Goal: Complete application form

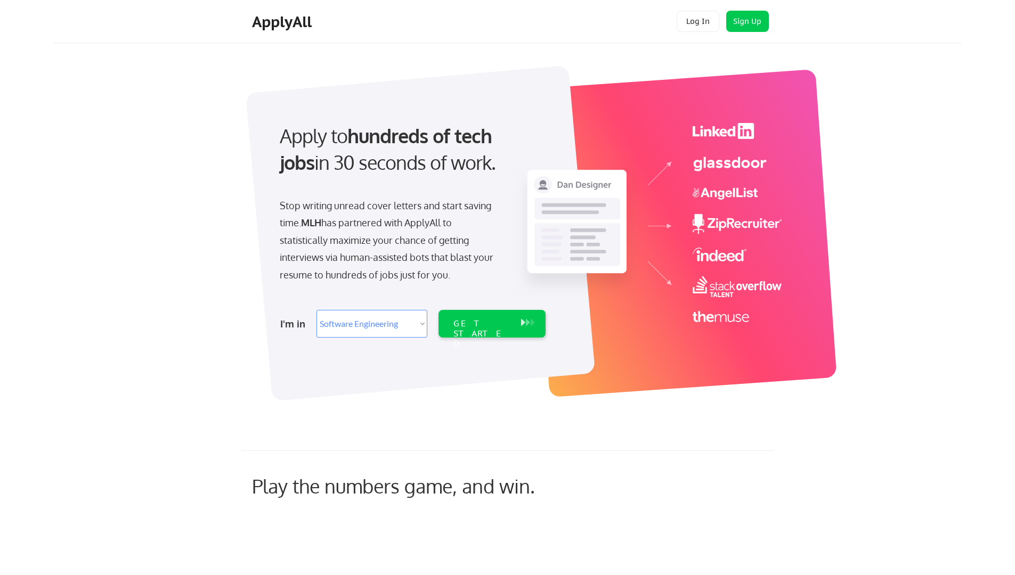
select select ""engineering""
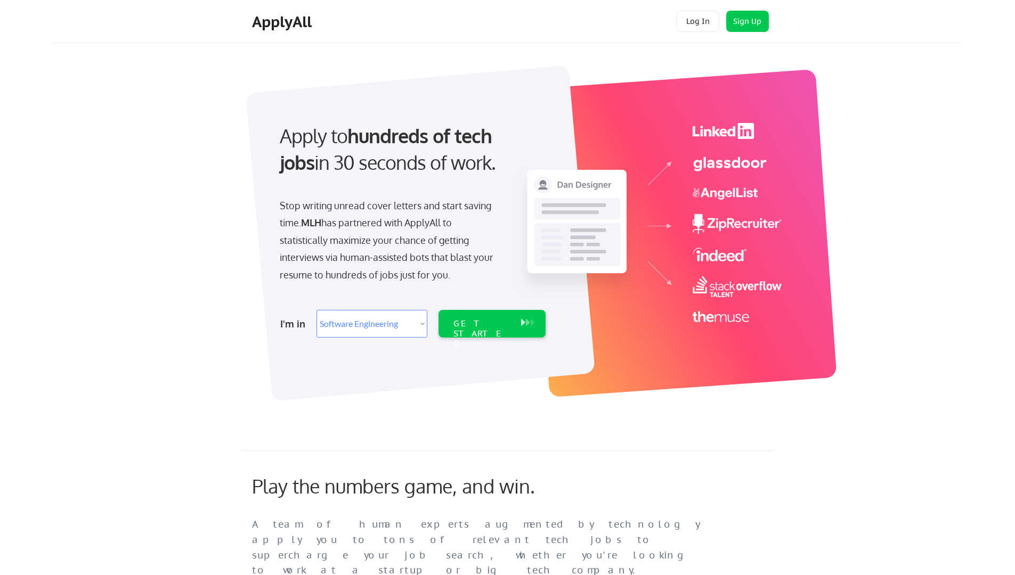
select select ""engineering""
click at [487, 329] on div "GET STARTED" at bounding box center [482, 324] width 68 height 28
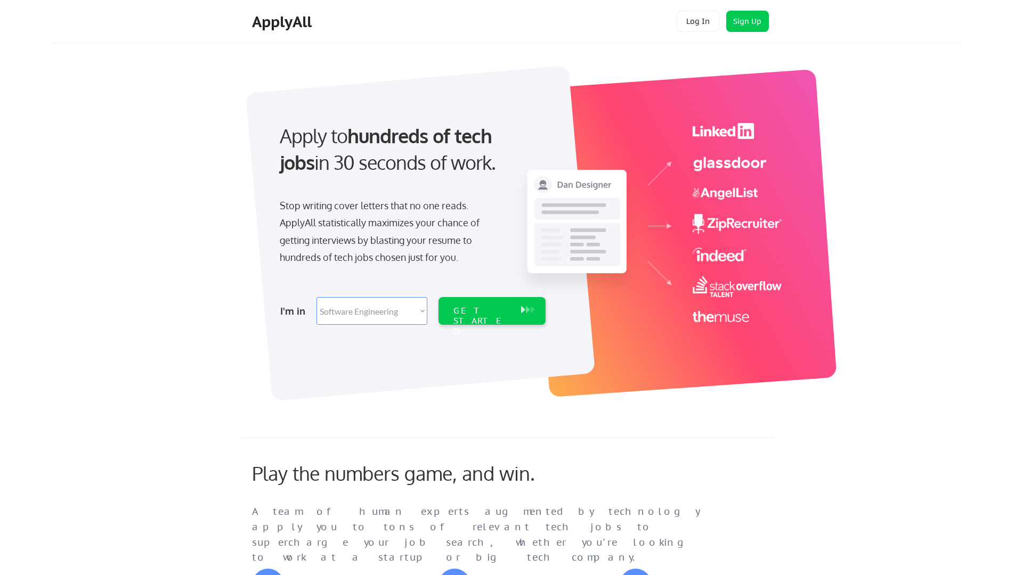
select select ""engineering""
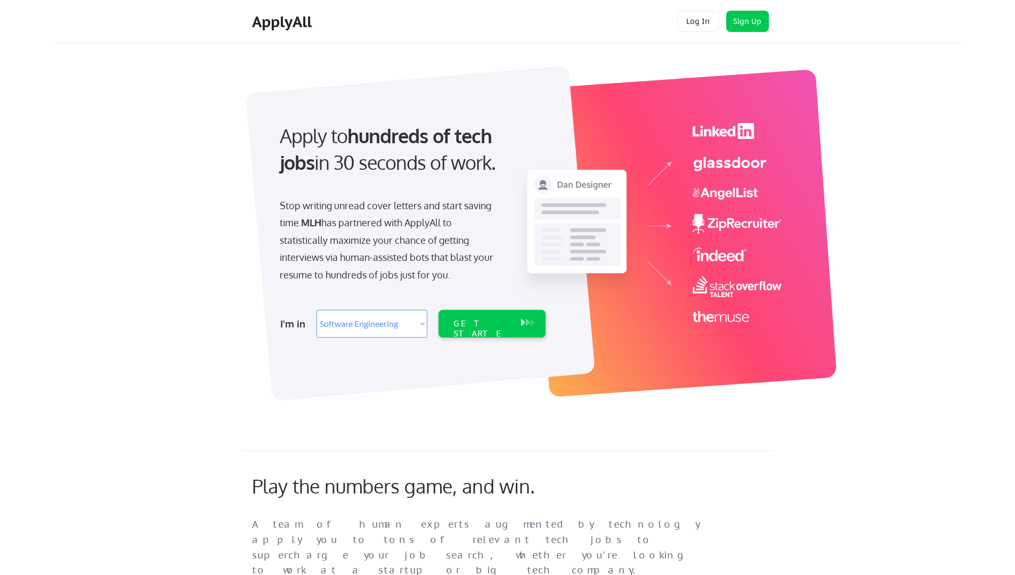
click at [371, 317] on select "Select Role Software Engineering Product Management Customer Success Sales UI/U…" at bounding box center [371, 324] width 111 height 28
click at [512, 331] on div "GET STARTED" at bounding box center [482, 324] width 68 height 28
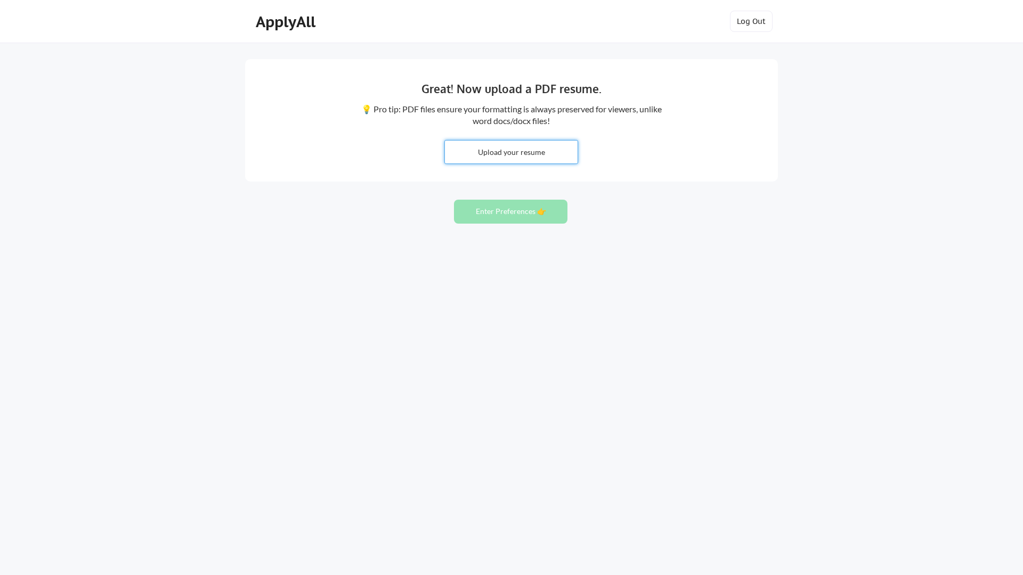
click at [548, 159] on input "file" at bounding box center [511, 152] width 133 height 23
type input "C:\fakepath\TechRumezaAug2025.pdf"
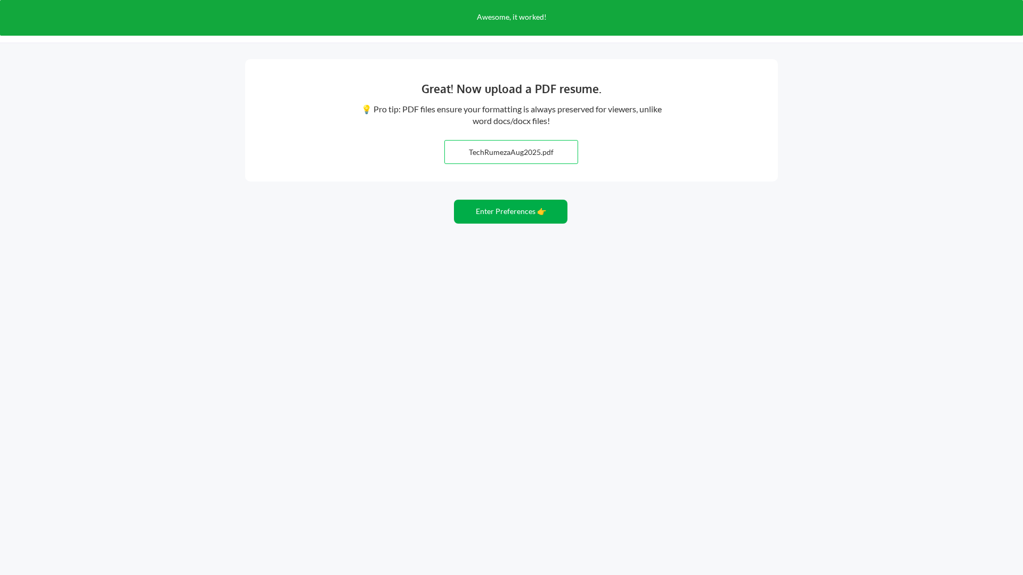
click at [526, 219] on button "Enter Preferences 👉" at bounding box center [510, 212] width 113 height 24
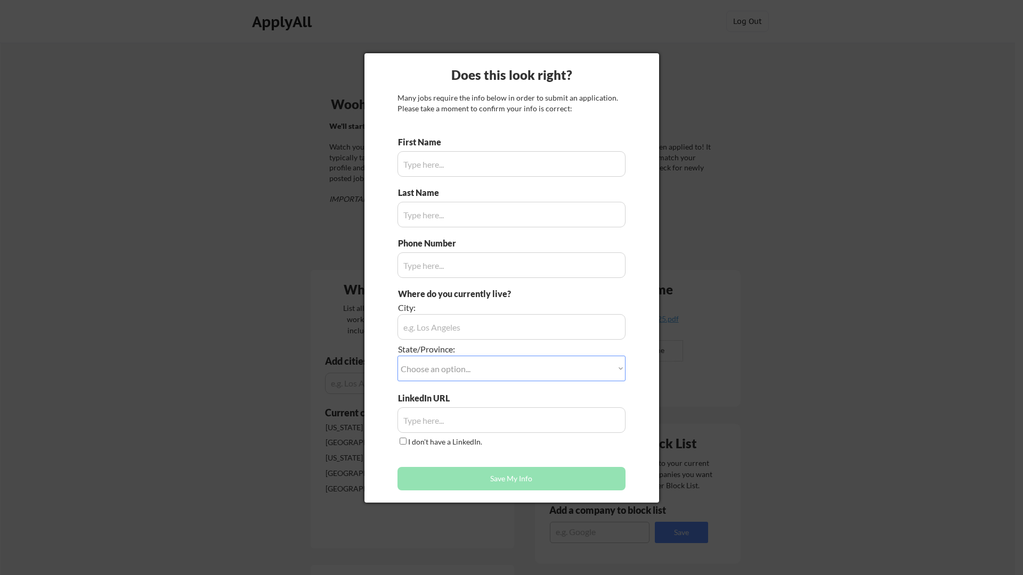
type input "Rumeza"
type input "Fatima"
type input "587-598-2176"
type input "https://www.linkedin.com/in/ftrumeza/"
type input "Calgary, Alberta"
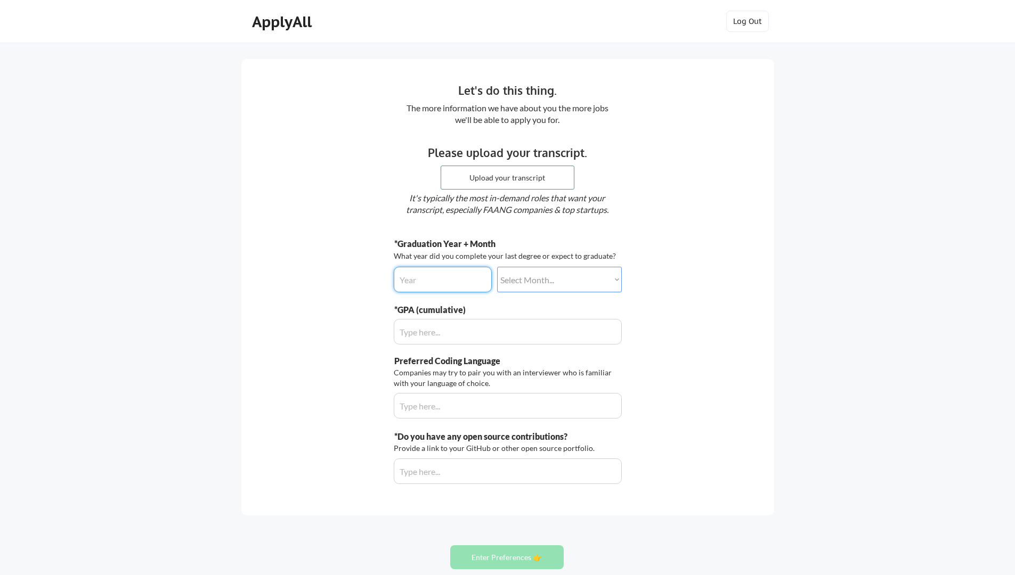
click at [459, 282] on input "input" at bounding box center [443, 280] width 98 height 26
type input "2028"
click at [583, 278] on select "Select Month... January February March April May June July August September Oct…" at bounding box center [559, 280] width 125 height 26
select select ""june""
click at [497, 267] on select "Select Month... January February March April May June July August September Oct…" at bounding box center [559, 280] width 125 height 26
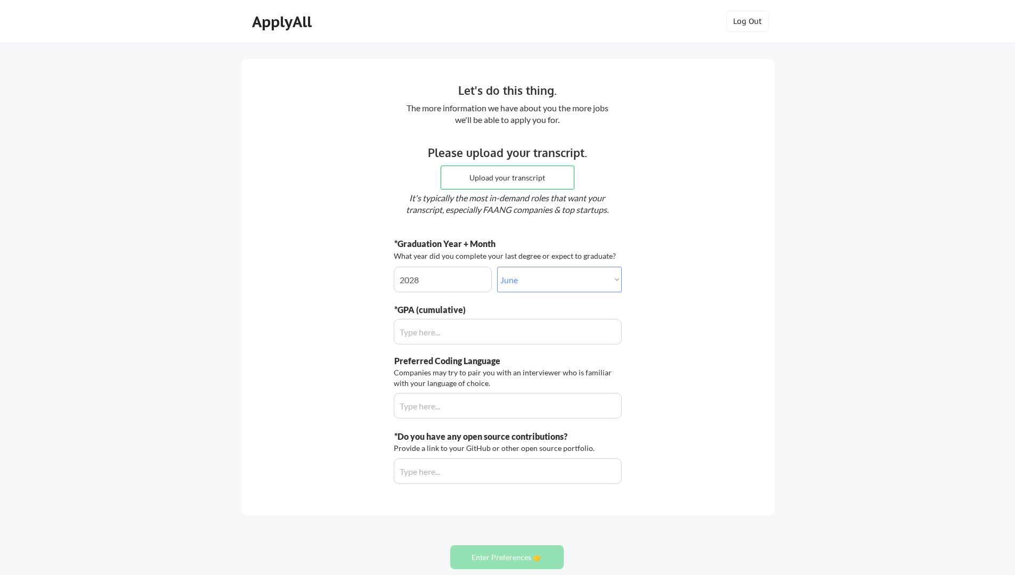
click at [458, 323] on input "input" at bounding box center [508, 332] width 228 height 26
type input "3.6"
click at [439, 413] on input "input" at bounding box center [508, 406] width 228 height 26
type input "Pythob"
click at [476, 475] on input "input" at bounding box center [508, 472] width 228 height 26
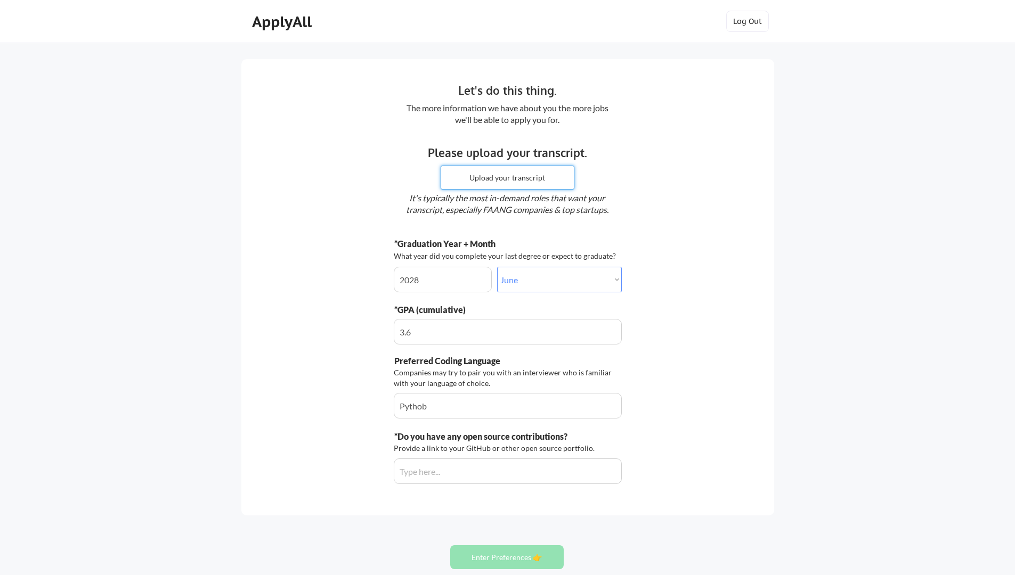
click at [525, 176] on input "file" at bounding box center [507, 177] width 133 height 23
type input "C:\fakepath\Transcript (1).pdf"
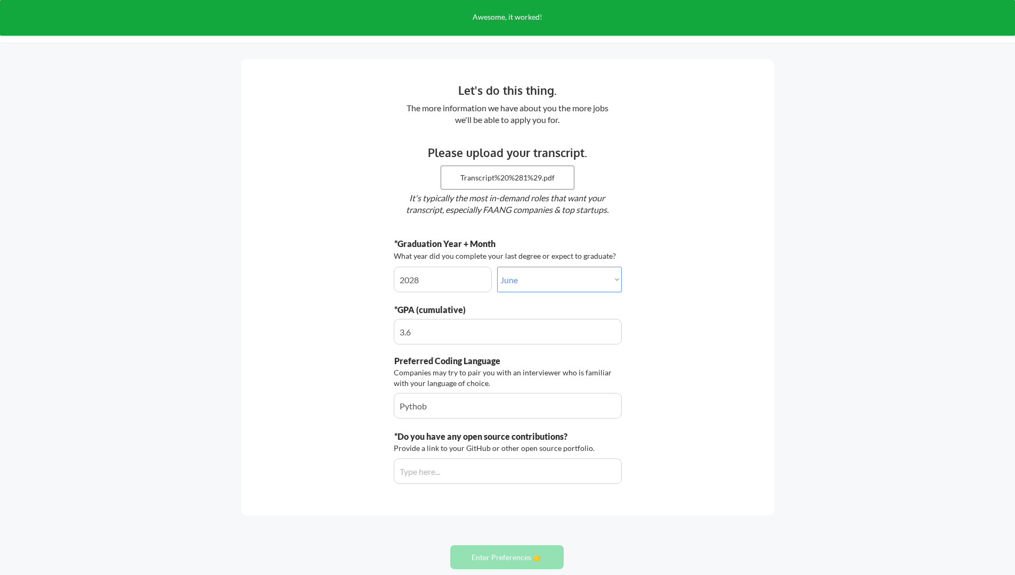
click at [463, 397] on input "input" at bounding box center [508, 406] width 228 height 26
click at [455, 416] on input "input" at bounding box center [508, 406] width 228 height 26
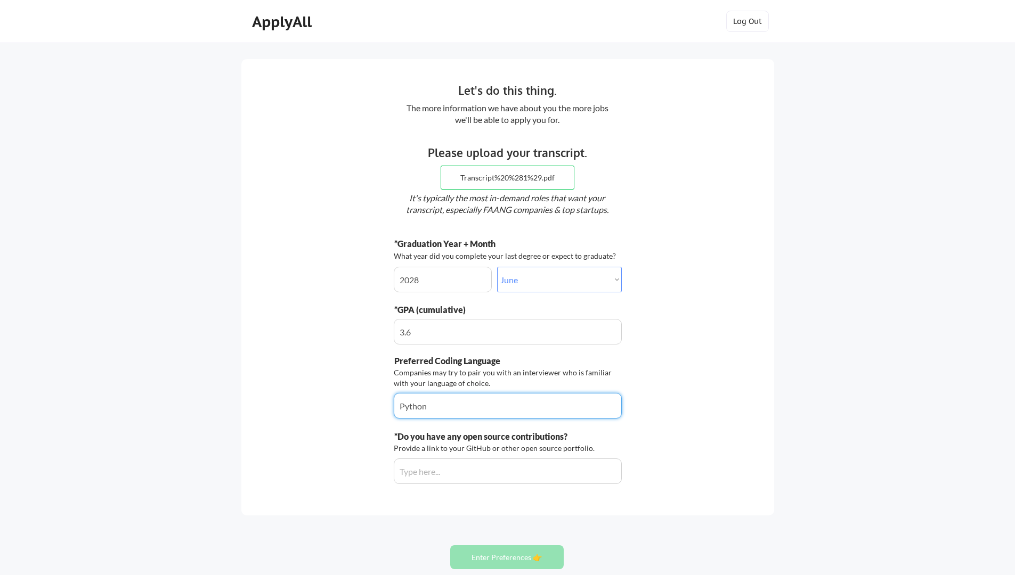
type input "Python"
click at [441, 456] on div "*Do you have any open source contributions? Provide a link to your GitHub or ot…" at bounding box center [508, 457] width 228 height 53
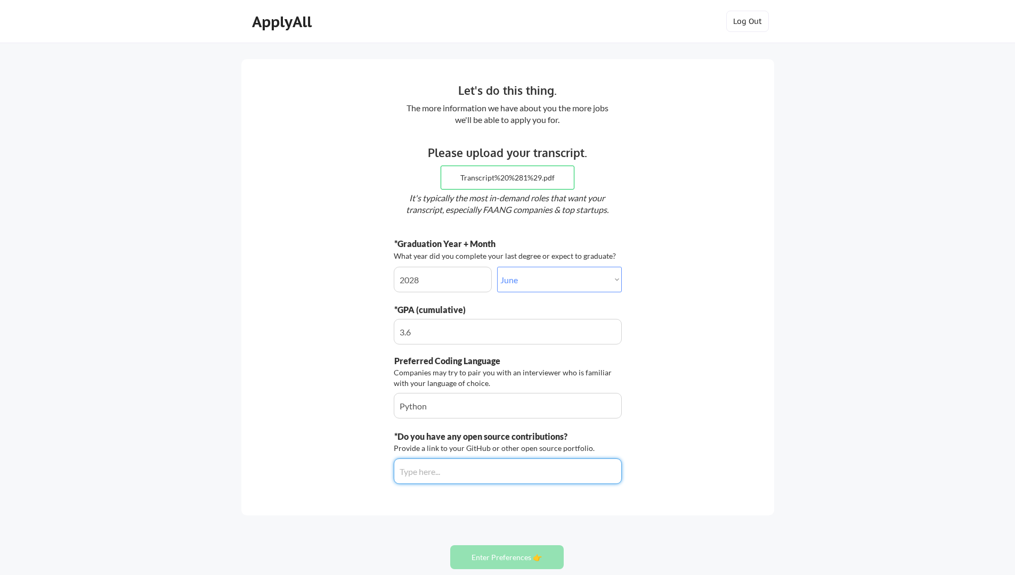
paste input "https://github.com/rumezaa"
type input "https://github.com/rumezaa"
click at [530, 520] on div "Let's do this thing. The more information we have about you the more jobs we'll…" at bounding box center [507, 319] width 1015 height 639
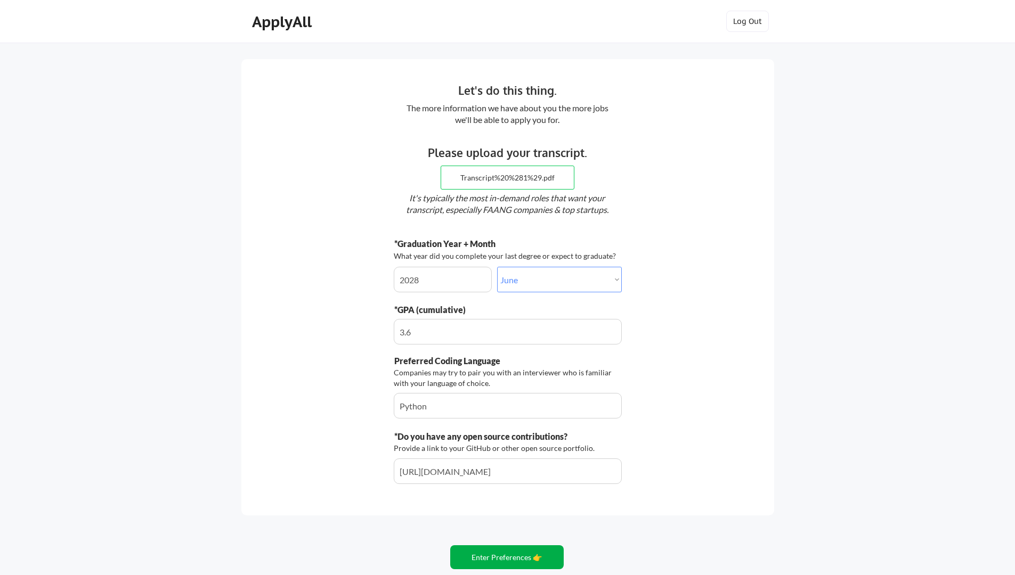
click at [540, 549] on button "Enter Preferences 👉" at bounding box center [506, 557] width 113 height 24
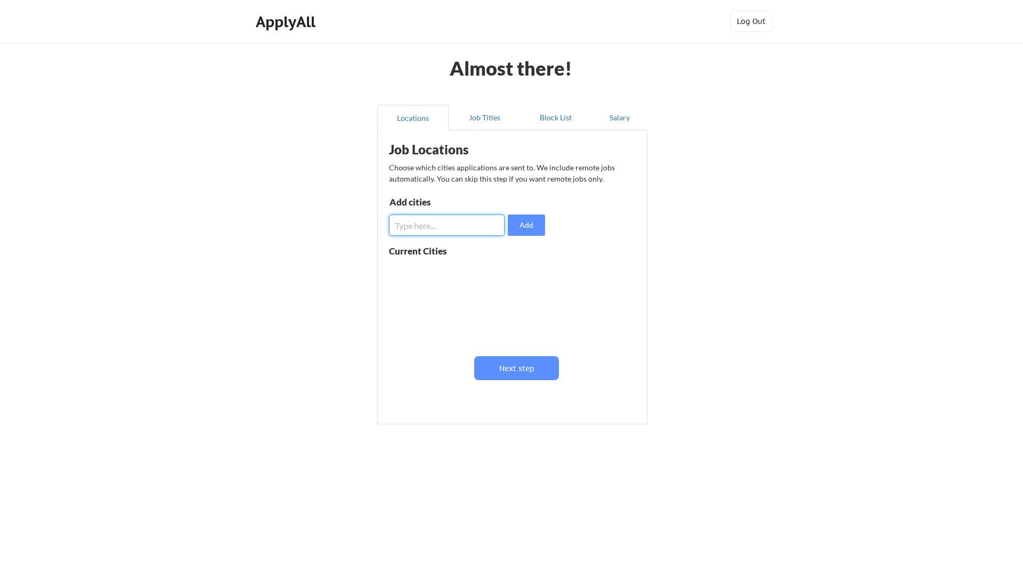
click at [460, 224] on input "input" at bounding box center [447, 225] width 116 height 21
type input "[GEOGRAPHIC_DATA]"
click at [523, 224] on button "Add" at bounding box center [526, 225] width 37 height 21
click at [467, 234] on input "input" at bounding box center [447, 225] width 116 height 21
type input "[GEOGRAPHIC_DATA]"
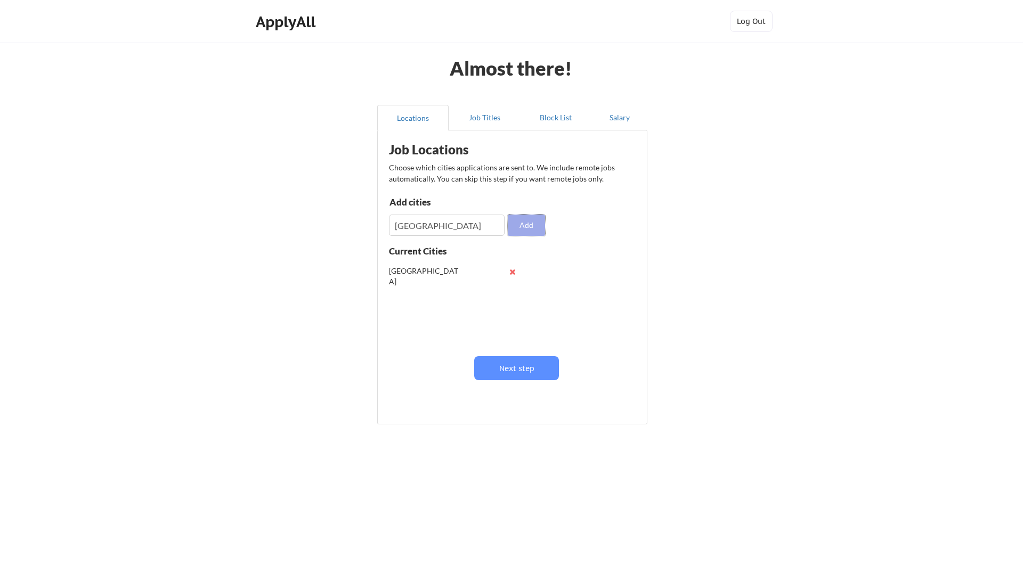
click at [532, 230] on button "Add" at bounding box center [526, 225] width 37 height 21
click at [444, 229] on input "input" at bounding box center [447, 225] width 116 height 21
type input "[US_STATE]"
click at [531, 228] on button "Add" at bounding box center [526, 225] width 37 height 21
click at [476, 227] on input "input" at bounding box center [447, 225] width 116 height 21
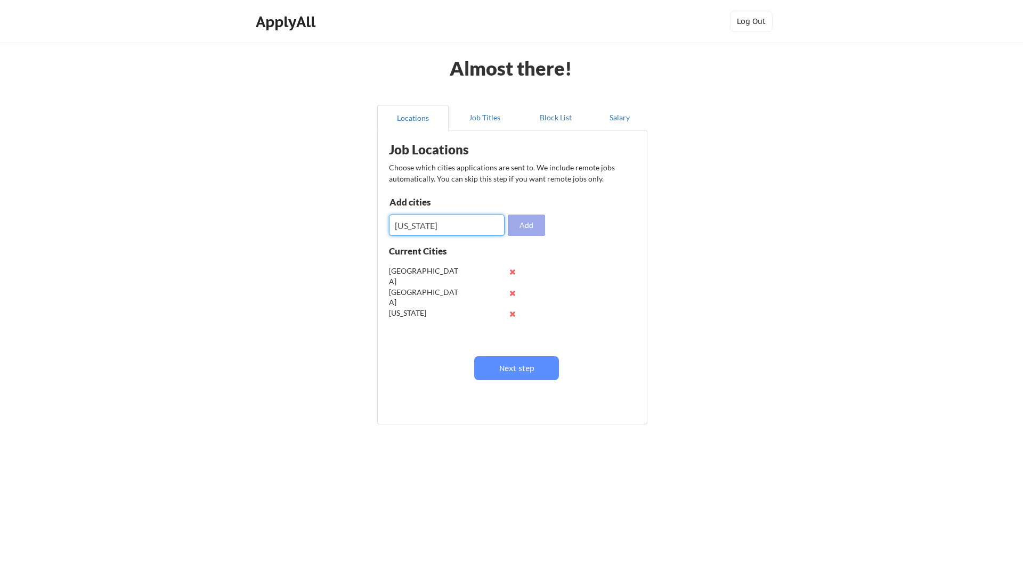
type input "[US_STATE]"
click at [511, 223] on button "Add" at bounding box center [526, 225] width 37 height 21
click at [441, 227] on input "input" at bounding box center [447, 225] width 116 height 21
click at [470, 121] on button "Job Titles" at bounding box center [483, 118] width 71 height 26
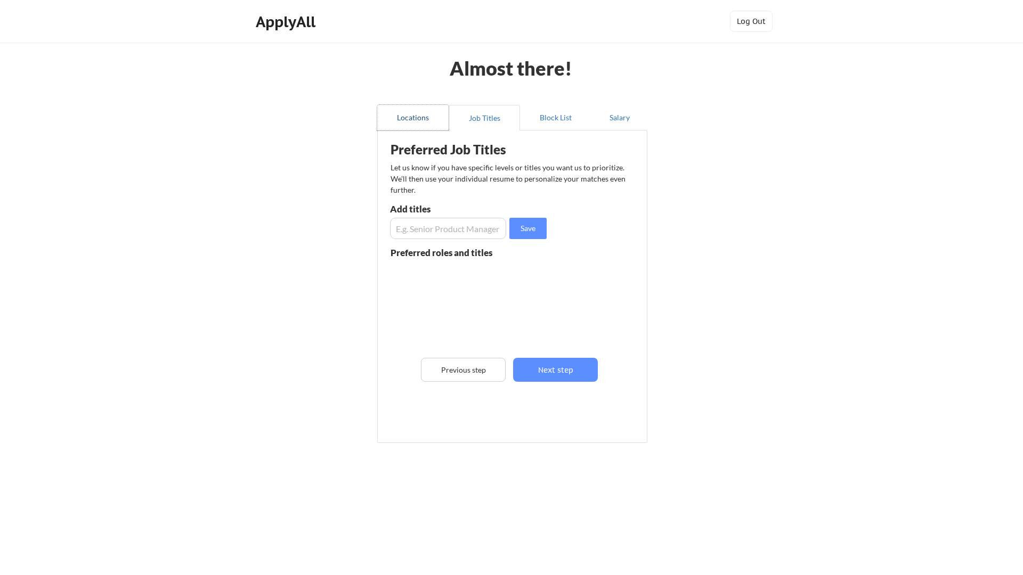
click at [411, 118] on button "Locations" at bounding box center [412, 118] width 71 height 26
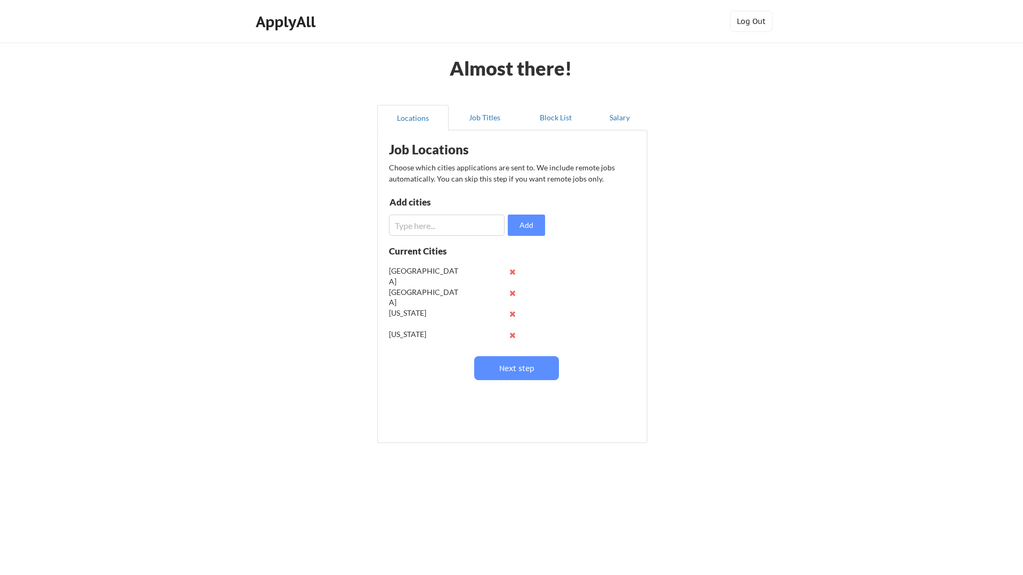
click at [441, 221] on input "input" at bounding box center [447, 225] width 116 height 21
type input "Canada"
click at [526, 221] on button "Add" at bounding box center [526, 225] width 37 height 21
click at [527, 369] on button "Next step" at bounding box center [516, 368] width 85 height 24
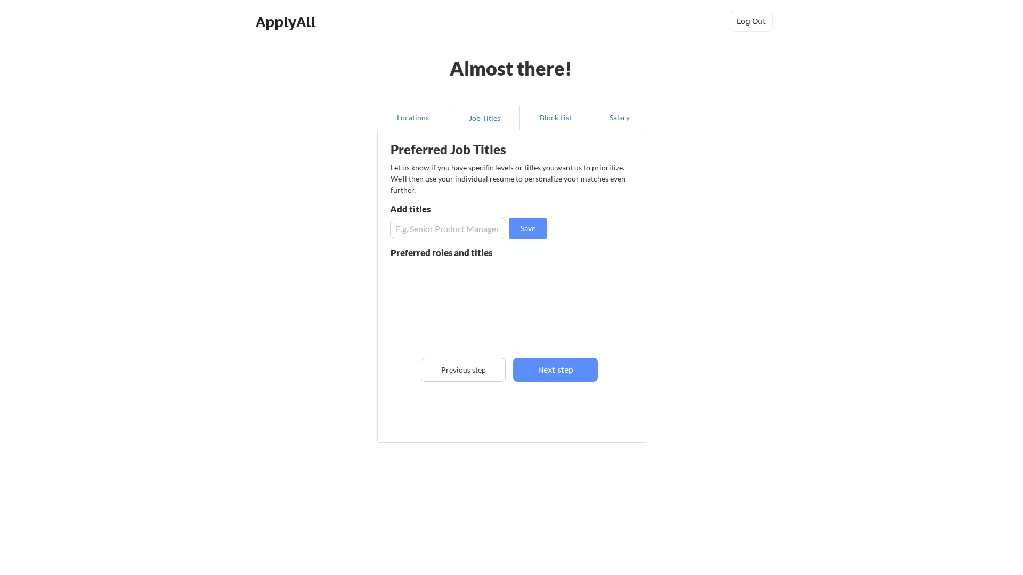
click at [477, 240] on div "Preferred Job Titles Let us know if you have specific levels or titles you want…" at bounding box center [514, 284] width 263 height 297
click at [477, 236] on input "input" at bounding box center [448, 228] width 116 height 21
type input "Software Engineer"
click at [519, 231] on button "Save" at bounding box center [527, 228] width 37 height 21
click at [469, 223] on input "input" at bounding box center [448, 228] width 116 height 21
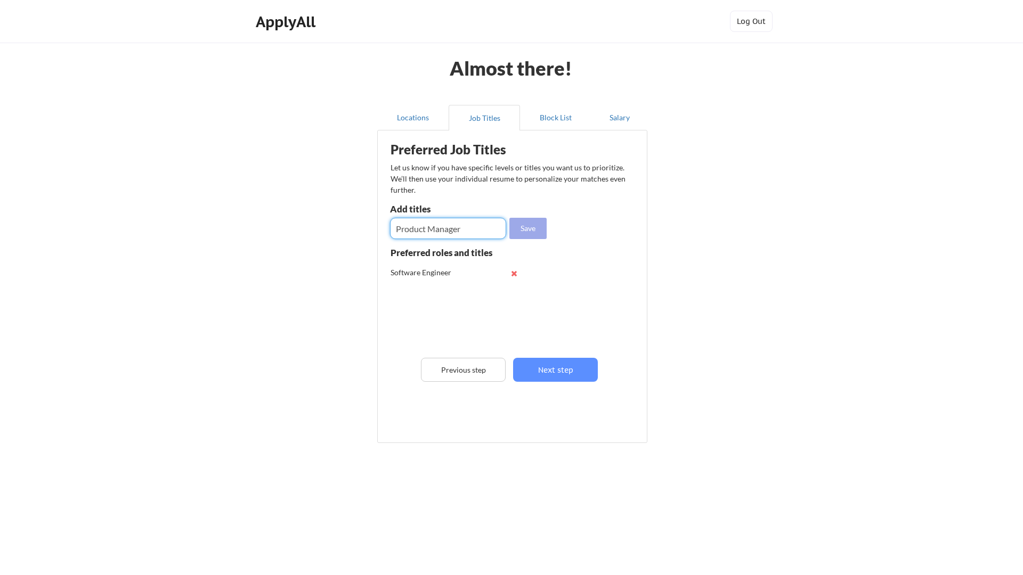
type input "Product Manager"
click at [527, 226] on button "Save" at bounding box center [527, 228] width 37 height 21
click at [466, 238] on input "input" at bounding box center [448, 228] width 116 height 21
type input "Frontend Developer"
click at [519, 229] on button "Save" at bounding box center [527, 228] width 37 height 21
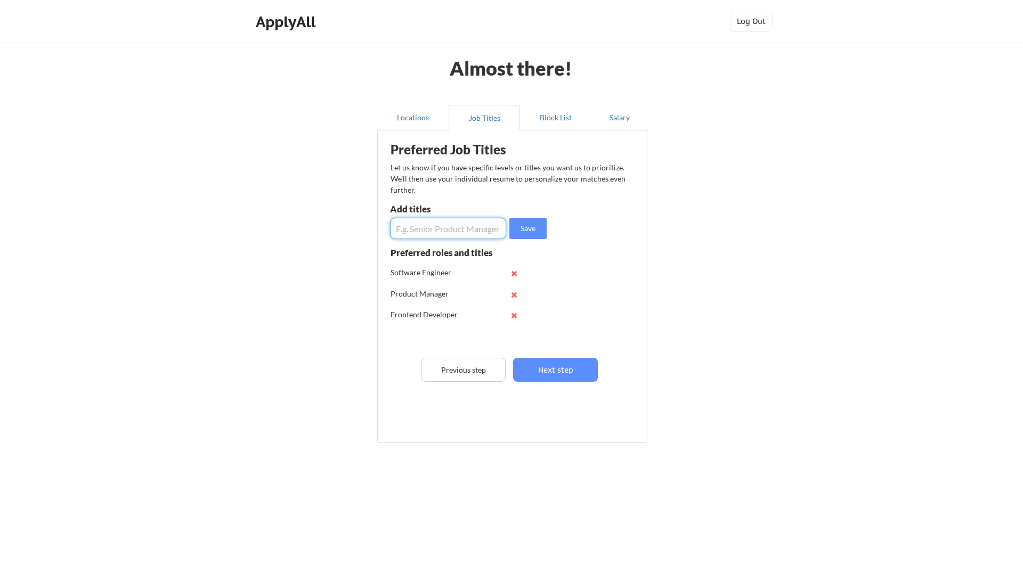
click at [469, 229] on input "input" at bounding box center [448, 228] width 116 height 21
type input "Backend Developer"
click at [528, 225] on button "Save" at bounding box center [527, 228] width 37 height 21
click at [470, 229] on input "input" at bounding box center [448, 228] width 116 height 21
type input "UX/UI"
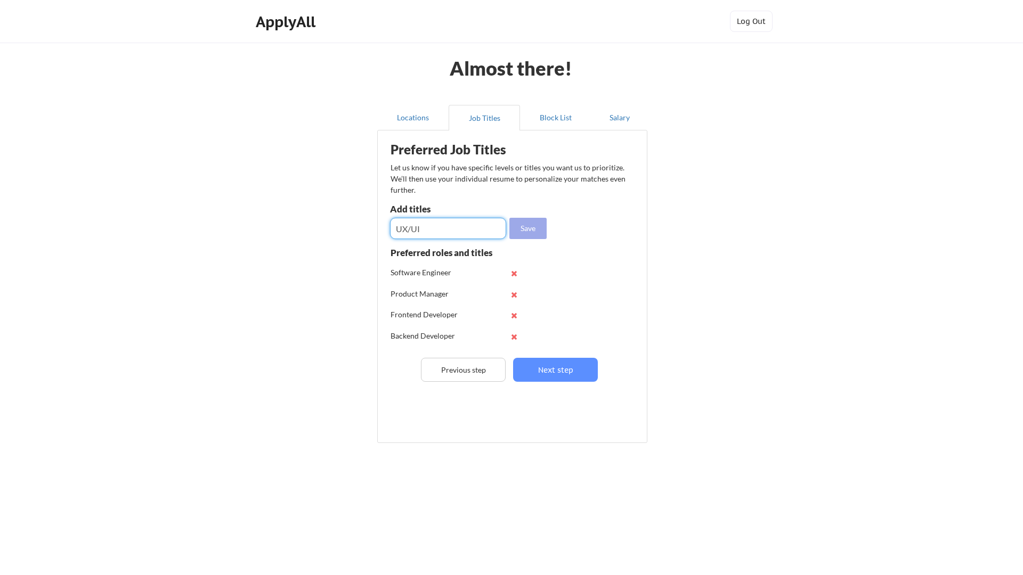
click at [544, 226] on button "Save" at bounding box center [527, 228] width 37 height 21
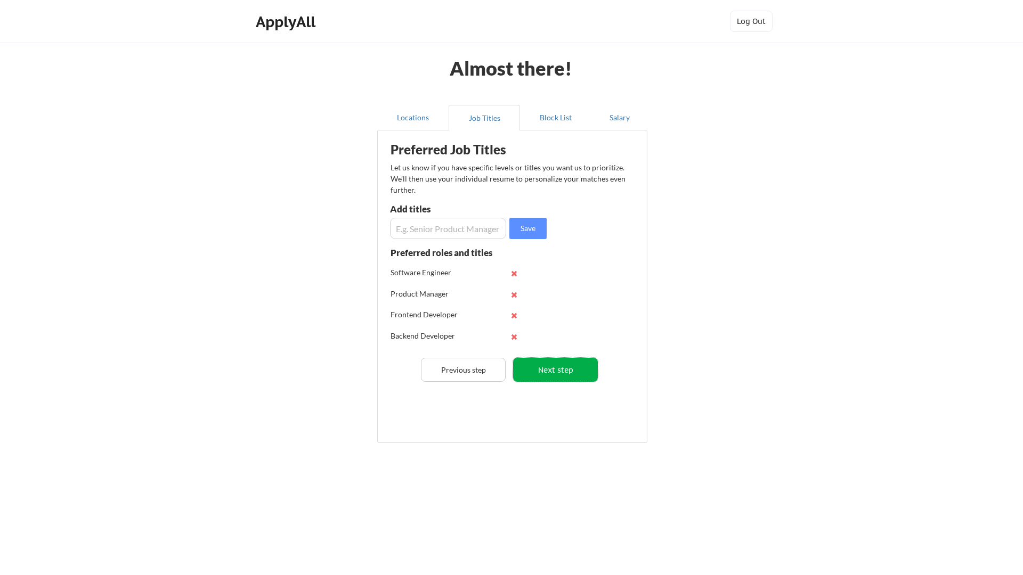
click at [552, 367] on button "Next step" at bounding box center [555, 370] width 85 height 24
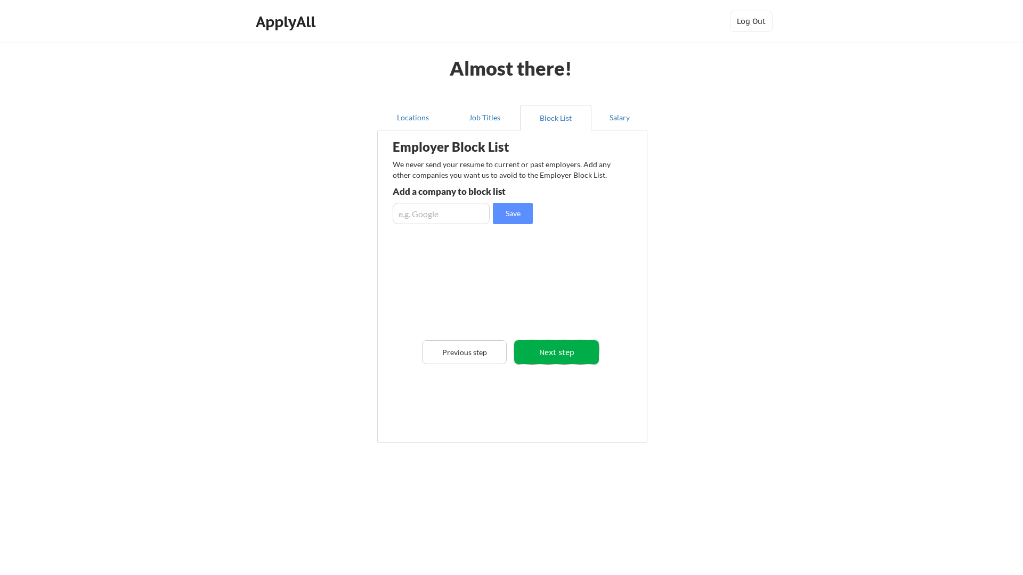
click at [550, 353] on button "Next step" at bounding box center [556, 352] width 85 height 24
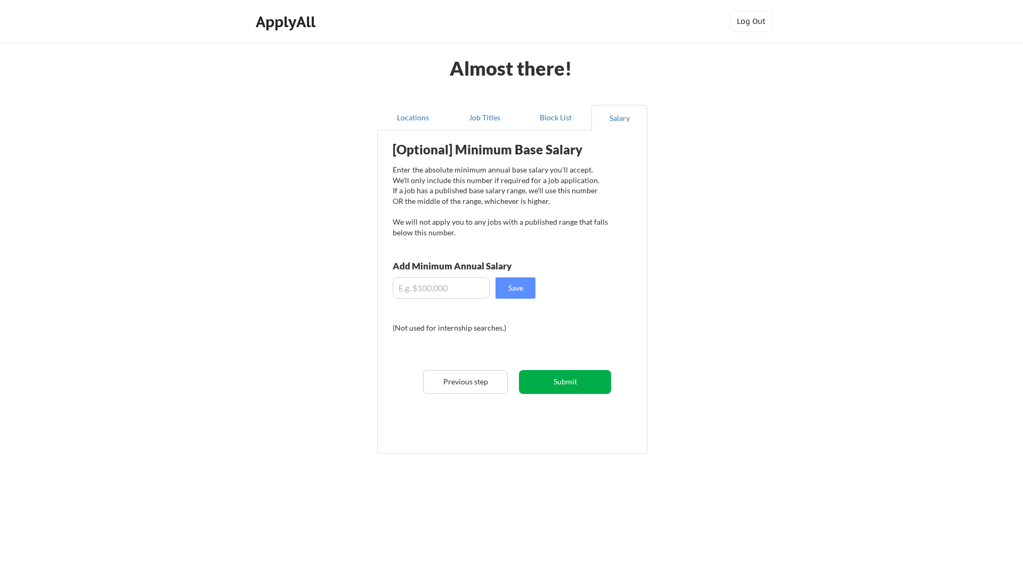
click at [548, 385] on button "Submit" at bounding box center [565, 382] width 92 height 24
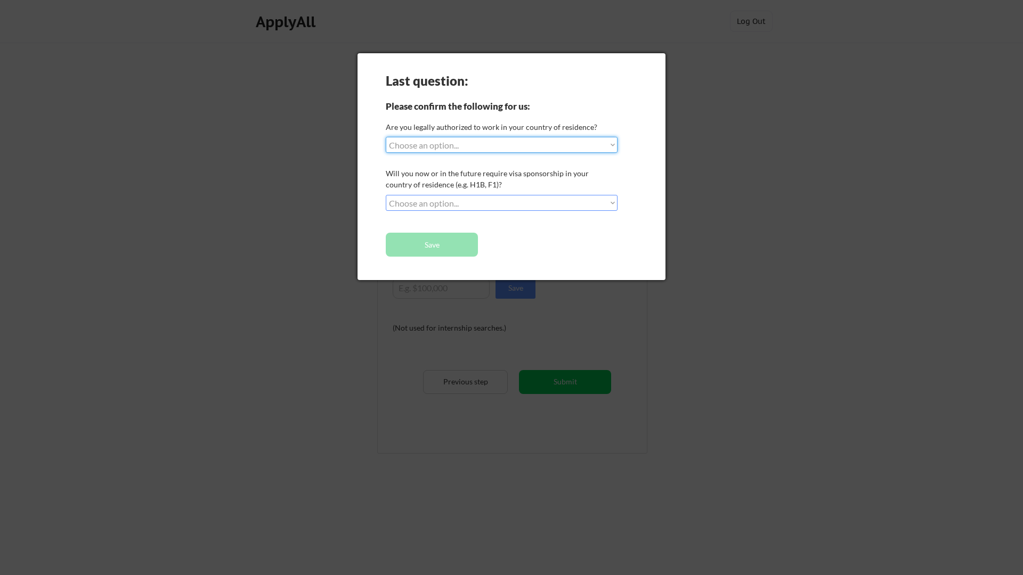
click at [464, 145] on select "Choose an option... Yes, I am a US Citizen Yes, I am a Canadian Citizen Yes, I …" at bounding box center [502, 145] width 232 height 16
select select ""yes__i_am_a_canadian_citizen""
click at [386, 137] on select "Choose an option... Yes, I am a US Citizen Yes, I am a Canadian Citizen Yes, I …" at bounding box center [502, 145] width 232 height 16
click at [477, 203] on select "Choose an option... No, I will not need sponsorship Yes, I will need sponsorship" at bounding box center [502, 203] width 232 height 16
select select ""no__i_will_not_need_sponsorship""
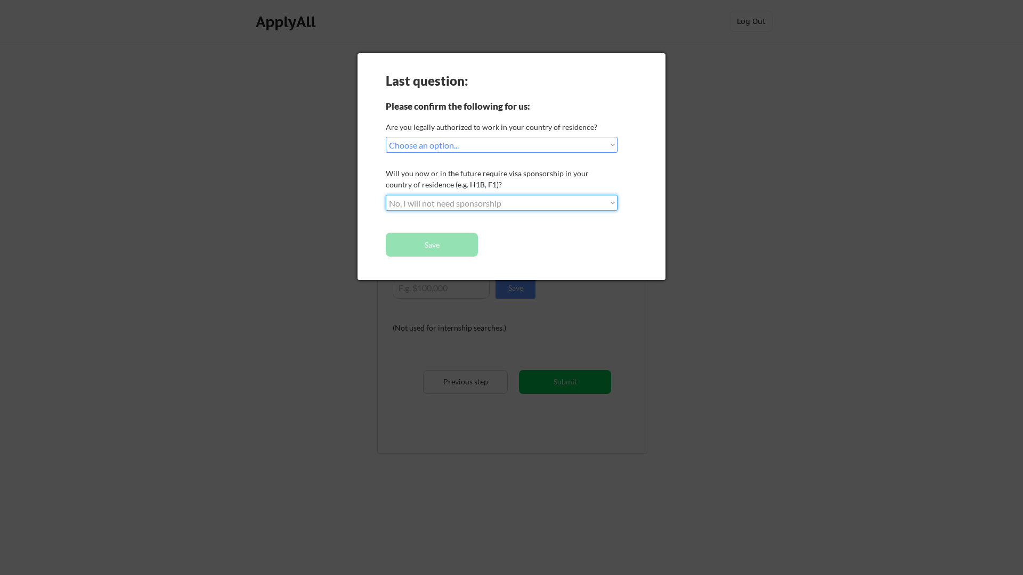
click at [386, 195] on select "Choose an option... No, I will not need sponsorship Yes, I will need sponsorship" at bounding box center [502, 203] width 232 height 16
click at [461, 237] on button "Save" at bounding box center [432, 245] width 92 height 24
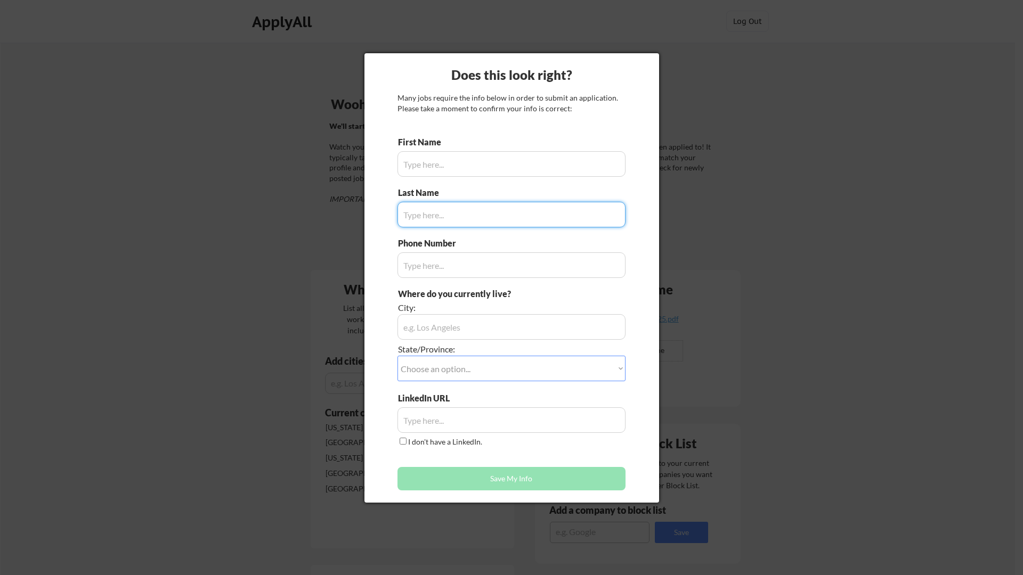
click at [456, 162] on input "input" at bounding box center [511, 164] width 228 height 26
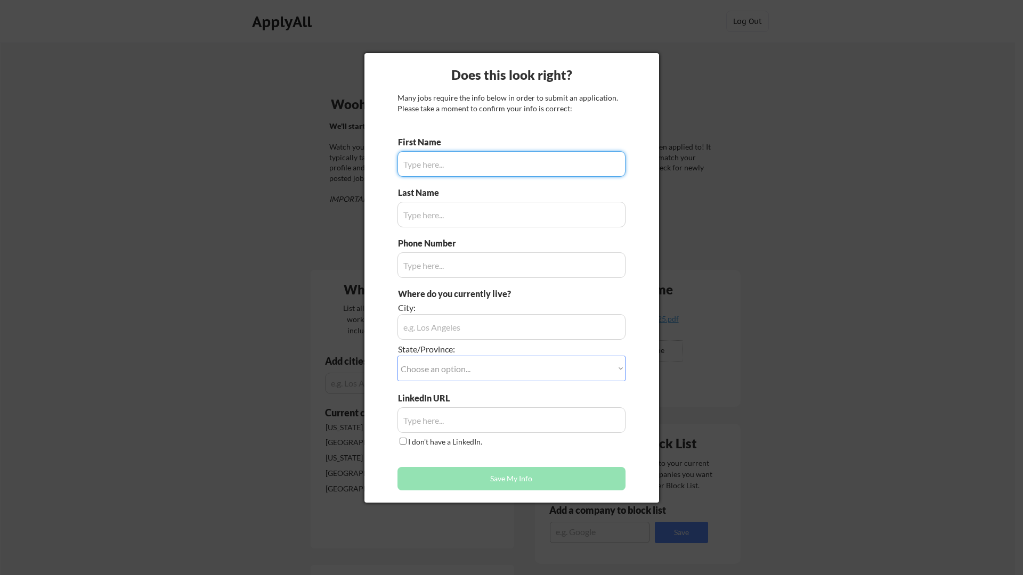
click at [460, 159] on input "input" at bounding box center [511, 164] width 228 height 26
type input "Fatima"
type input "587-598-2176"
type input "Rumeza"
click at [467, 318] on input "input" at bounding box center [511, 327] width 228 height 26
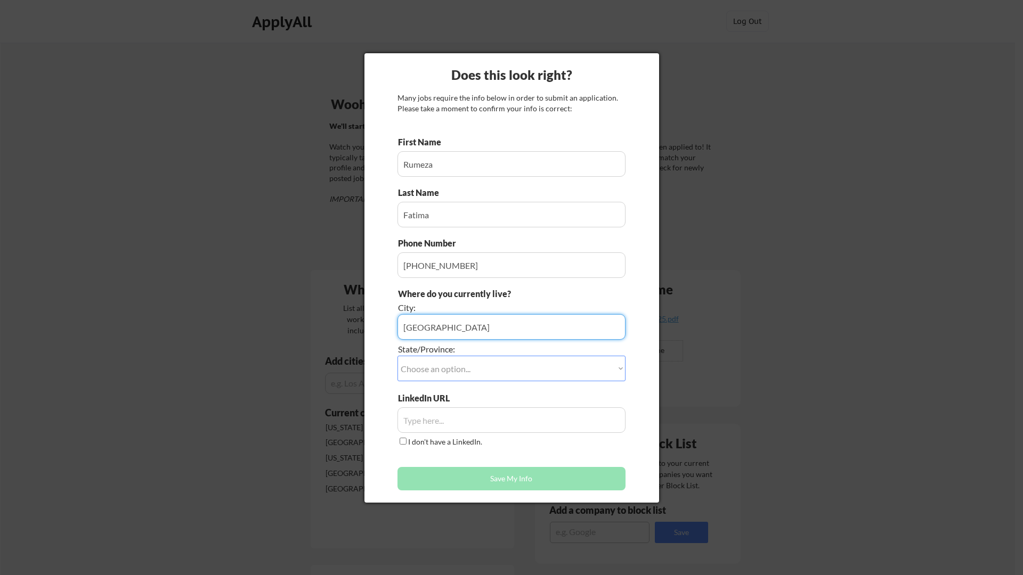
type input "Calgary"
click at [472, 364] on select "Choose an option... Other/Not Applicable Alabama Alaska Alberta Arizona Arkansa…" at bounding box center [511, 369] width 228 height 26
select select ""Alberta""
click at [397, 356] on select "Choose an option... Other/Not Applicable Alabama Alaska Alberta Arizona Arkansa…" at bounding box center [511, 369] width 228 height 26
click at [440, 423] on input "input" at bounding box center [511, 420] width 228 height 26
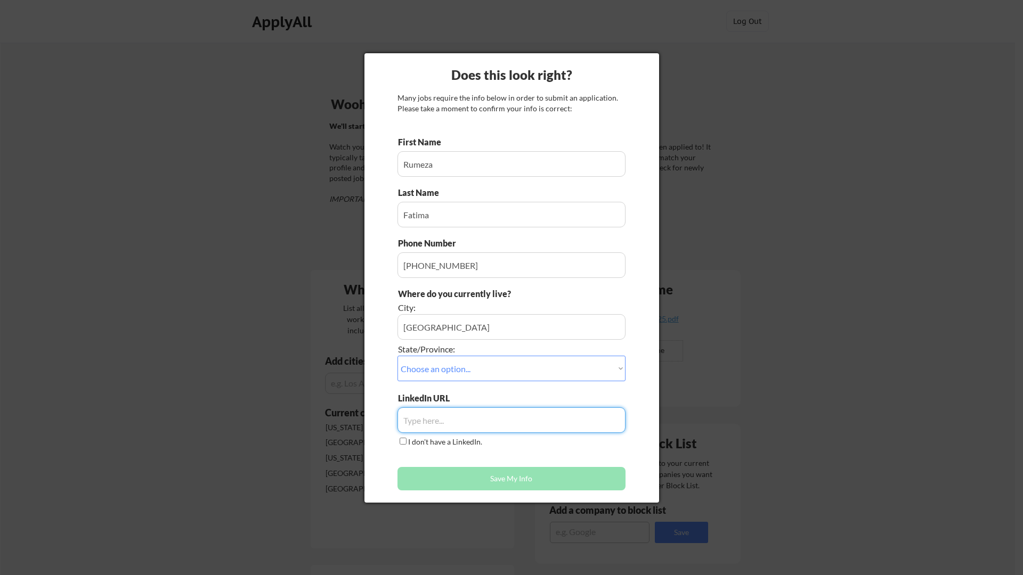
paste input "https://www.linkedin.com/in/ftrumeza/"
type input "https://www.linkedin.com/in/ftrumeza/"
click at [452, 474] on button "Save My Info" at bounding box center [511, 478] width 228 height 23
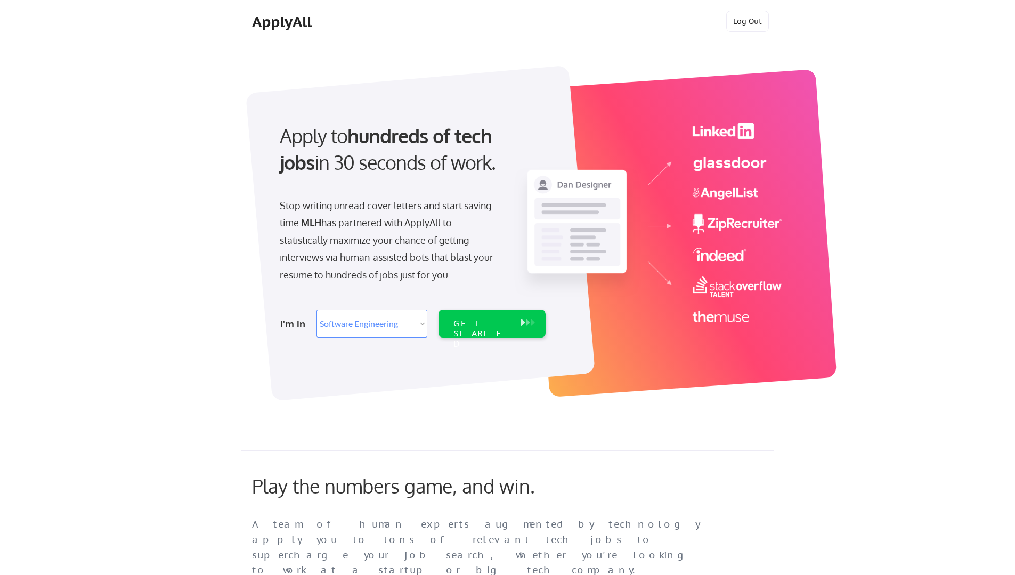
select select ""engineering""
